Goal: Find specific page/section: Find specific page/section

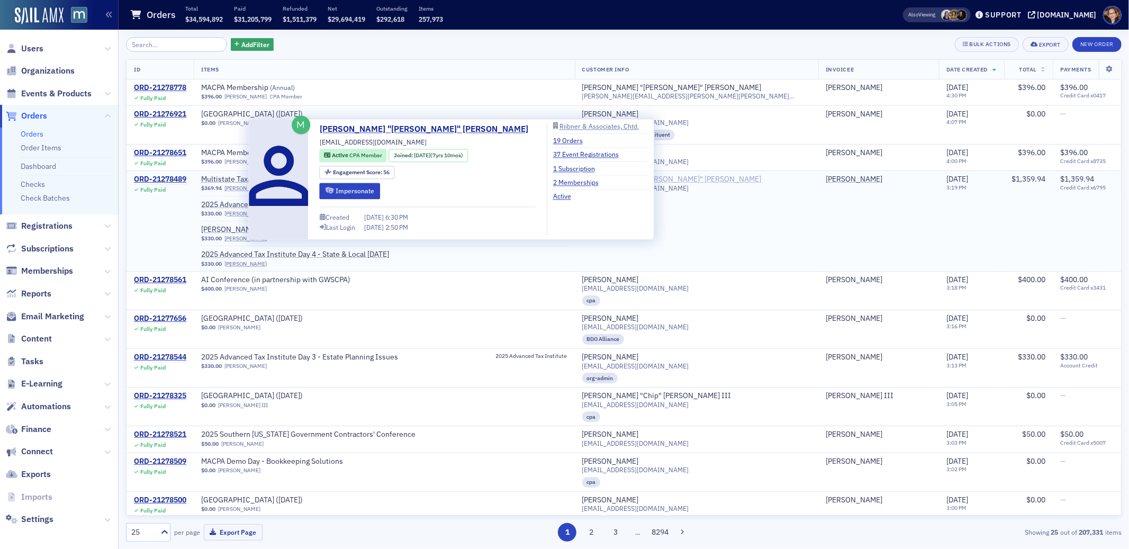
click at [693, 179] on div "[PERSON_NAME] "[PERSON_NAME]" [PERSON_NAME]" at bounding box center [671, 180] width 179 height 10
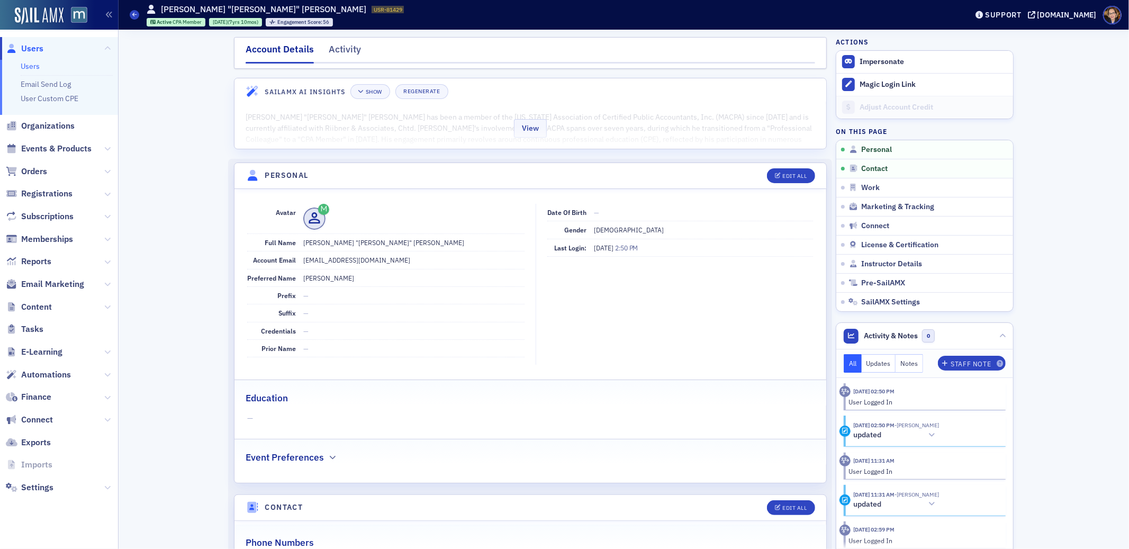
click at [507, 124] on div "View" at bounding box center [530, 126] width 592 height 44
